Goal: Check status: Check status

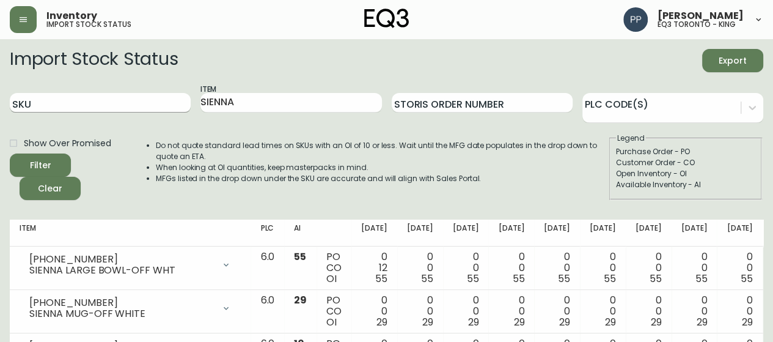
drag, startPoint x: 254, startPoint y: 103, endPoint x: 144, endPoint y: 109, distance: 110.2
click at [144, 109] on div "SKU Item SIENNA Storis Order Number PLC Code(s)" at bounding box center [387, 103] width 754 height 40
click at [75, 105] on input "SKU" at bounding box center [100, 103] width 181 height 20
paste input "[PHONE_NUMBER]"
type input "[PHONE_NUMBER]"
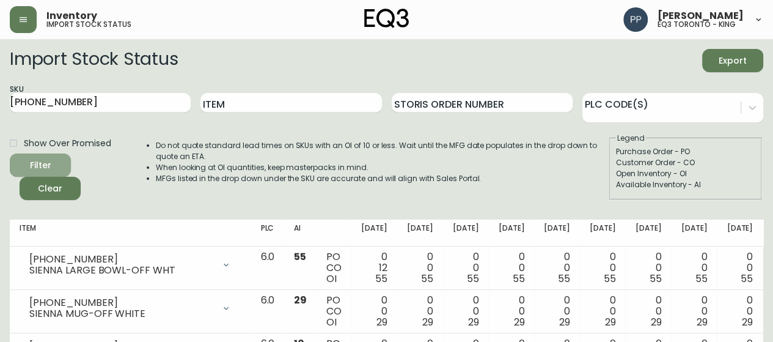
click at [63, 157] on button "Filter" at bounding box center [40, 164] width 61 height 23
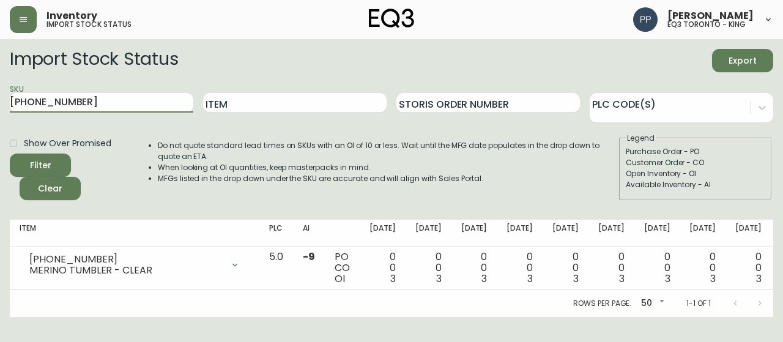
drag, startPoint x: 0, startPoint y: 140, endPoint x: 0, endPoint y: 147, distance: 7.3
click at [0, 147] on main "Import Stock Status Export SKU [PHONE_NUMBER] Item Storis Order Number PLC Code…" at bounding box center [391, 178] width 783 height 278
click at [0, 119] on main "Import Stock Status Export SKU Item Storis Order Number PLC Code(s) Show Over P…" at bounding box center [391, 178] width 783 height 278
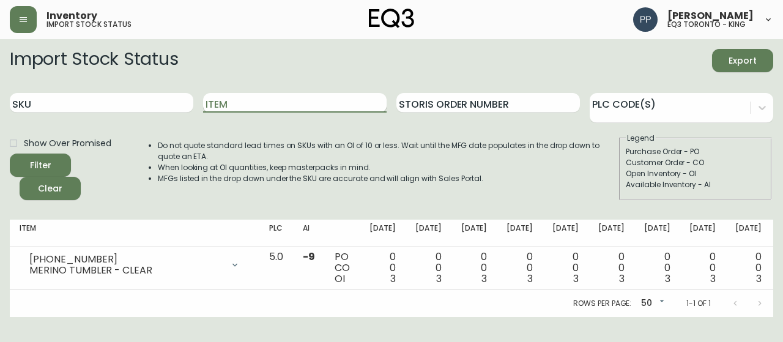
click at [258, 105] on input "Item" at bounding box center [294, 103] width 183 height 20
type input "otti"
click at [50, 166] on div "Filter" at bounding box center [40, 165] width 21 height 15
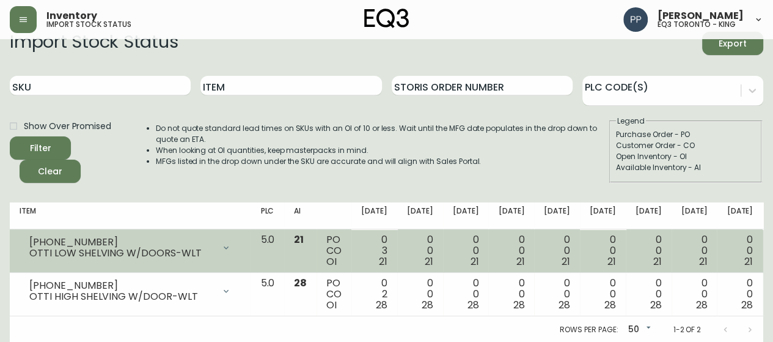
scroll to position [27, 0]
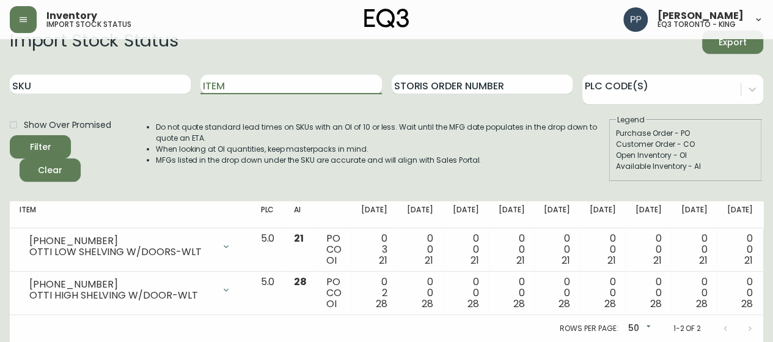
click at [250, 76] on input "Item" at bounding box center [291, 85] width 181 height 20
type input "duo"
click at [10, 135] on button "Filter" at bounding box center [40, 146] width 61 height 23
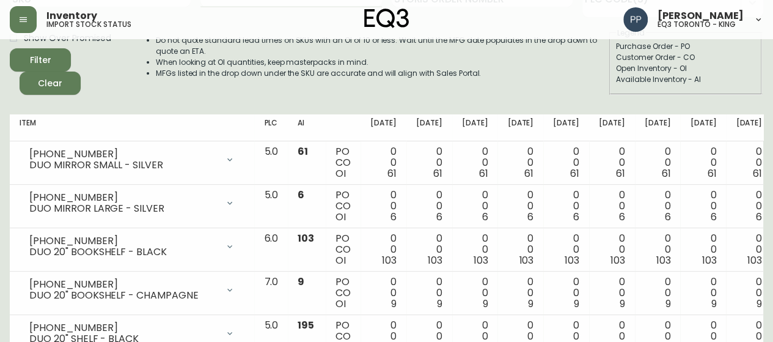
scroll to position [0, 0]
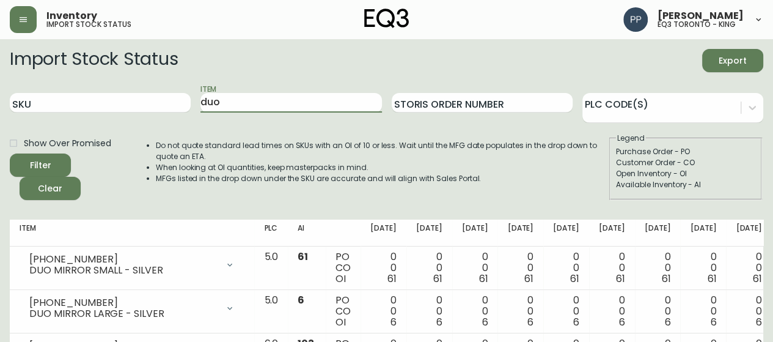
drag, startPoint x: 216, startPoint y: 104, endPoint x: 125, endPoint y: 123, distance: 93.1
click at [125, 123] on form "Import Stock Status Export SKU Item duo Storis Order Number PLC Code(s) Show Ov…" at bounding box center [387, 124] width 754 height 151
